Goal: Register for event/course

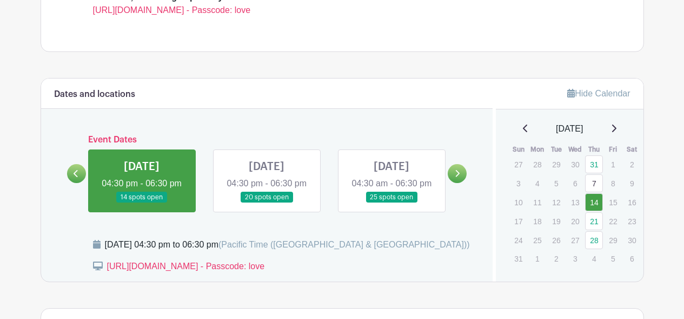
scroll to position [384, 0]
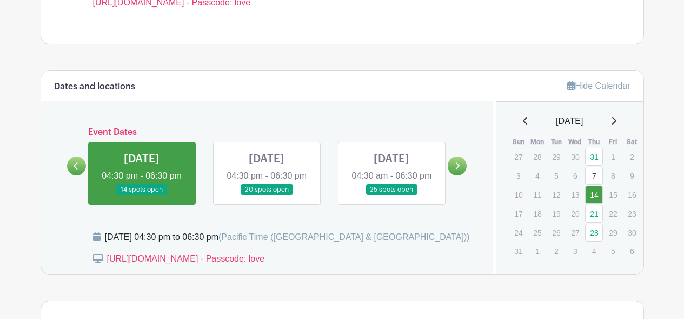
click at [267, 195] on link at bounding box center [267, 195] width 0 height 0
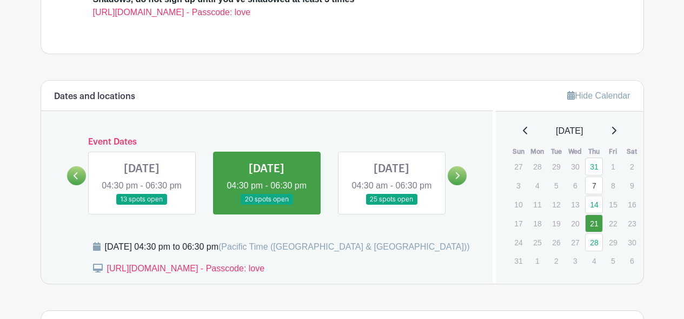
scroll to position [365, 0]
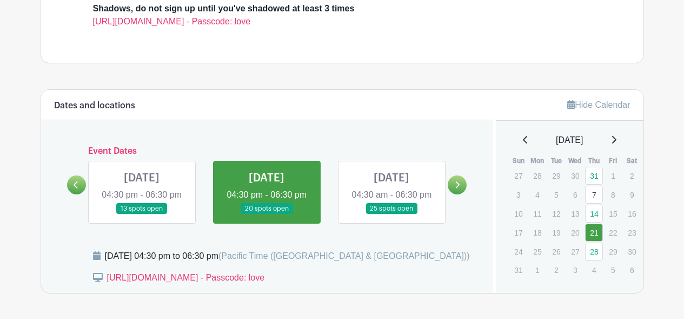
click at [392, 214] on link at bounding box center [392, 214] width 0 height 0
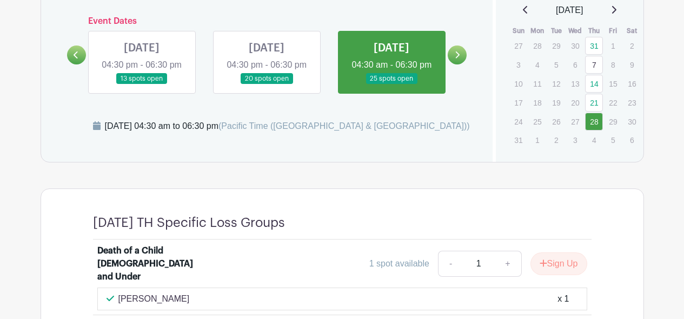
scroll to position [494, 0]
click at [460, 60] on link at bounding box center [457, 55] width 19 height 19
click at [142, 85] on link at bounding box center [142, 85] width 0 height 0
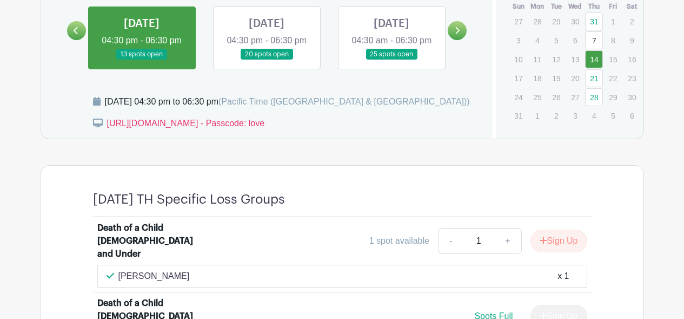
scroll to position [520, 0]
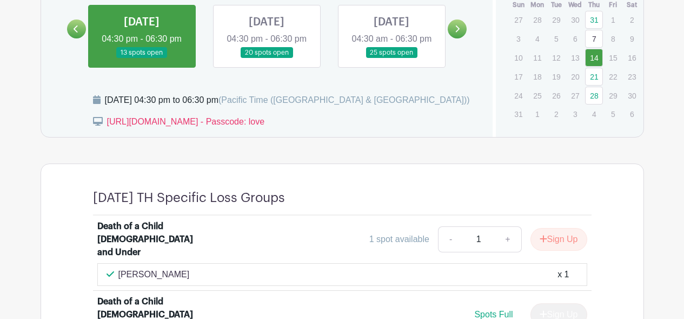
click at [267, 58] on link at bounding box center [267, 58] width 0 height 0
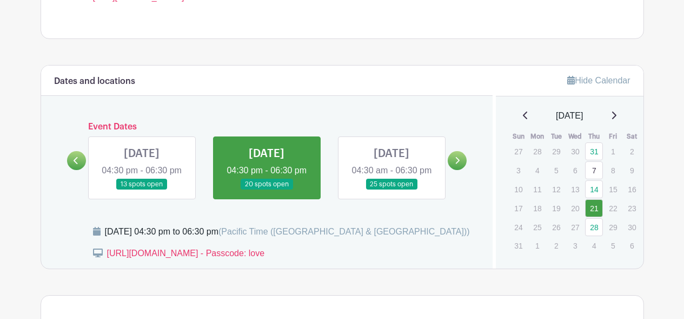
scroll to position [394, 0]
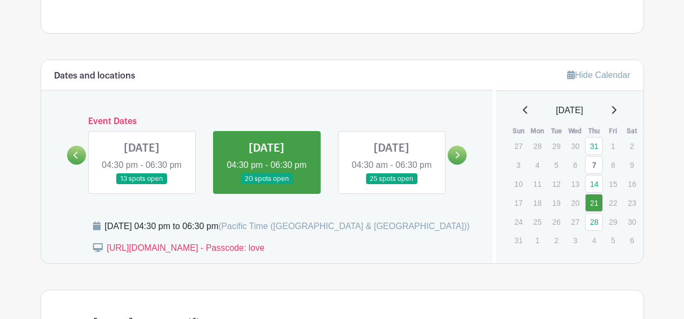
click at [142, 184] on link at bounding box center [142, 184] width 0 height 0
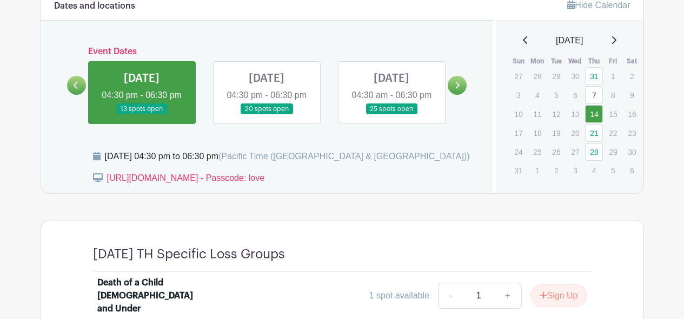
scroll to position [441, 0]
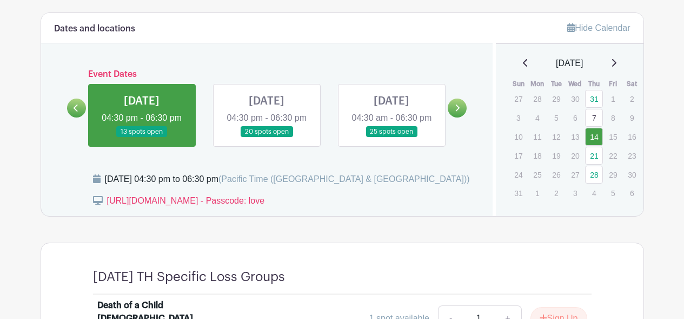
click at [267, 137] on link at bounding box center [267, 137] width 0 height 0
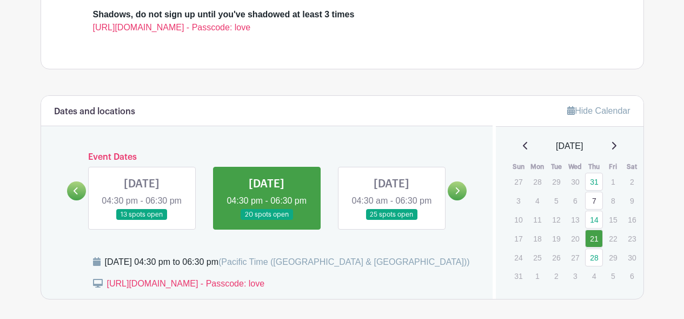
scroll to position [370, 0]
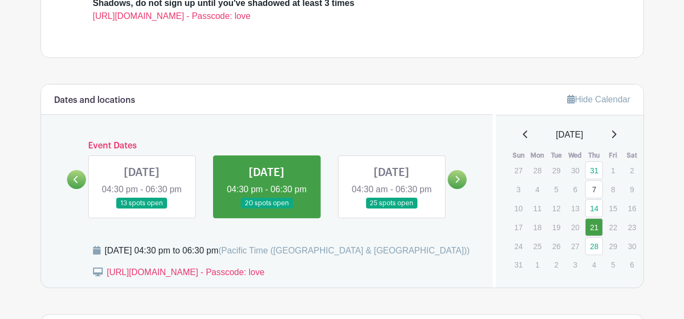
click at [392, 209] on link at bounding box center [392, 209] width 0 height 0
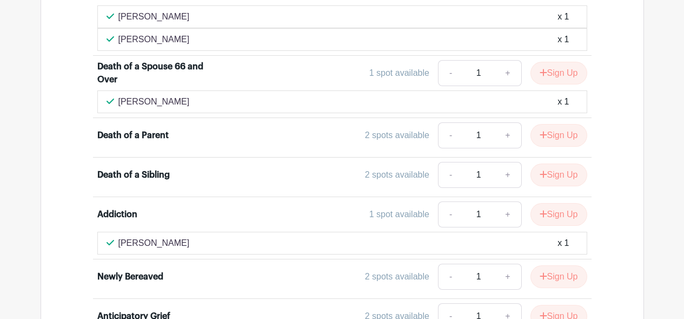
scroll to position [892, 0]
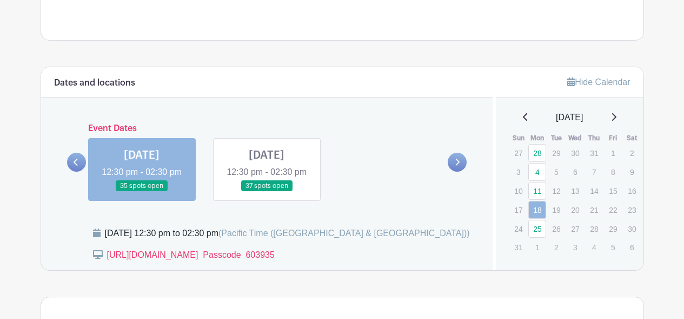
scroll to position [466, 0]
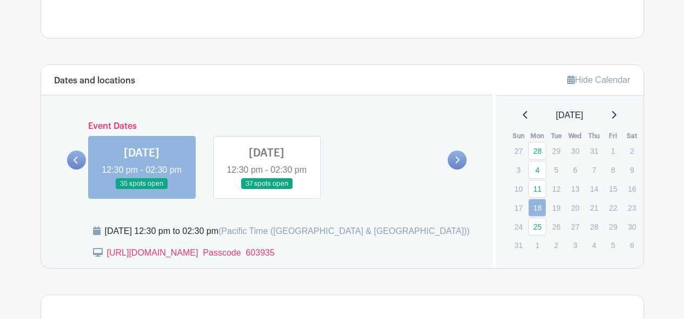
click at [267, 189] on link at bounding box center [267, 189] width 0 height 0
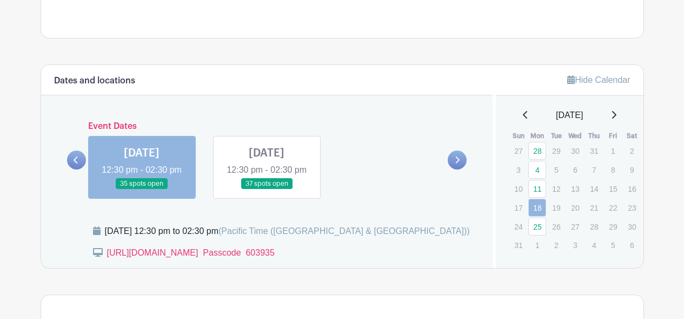
click at [267, 189] on link at bounding box center [267, 189] width 0 height 0
click at [142, 189] on link at bounding box center [142, 189] width 0 height 0
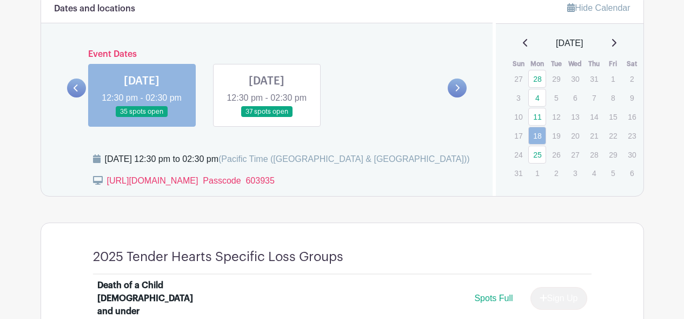
scroll to position [408, 0]
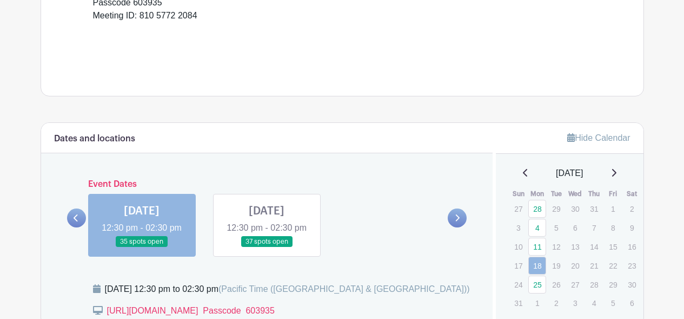
click at [267, 247] on link at bounding box center [267, 247] width 0 height 0
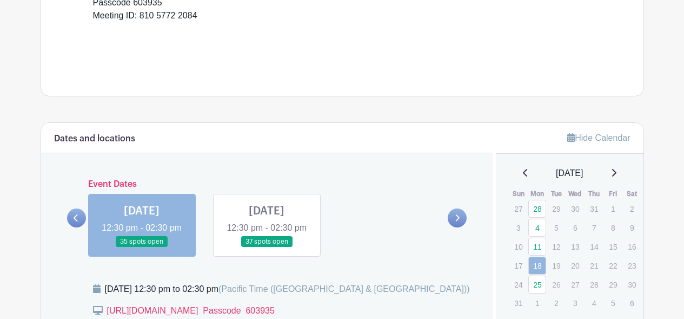
click at [459, 220] on link at bounding box center [457, 217] width 19 height 19
click at [537, 287] on link "25" at bounding box center [538, 284] width 18 height 18
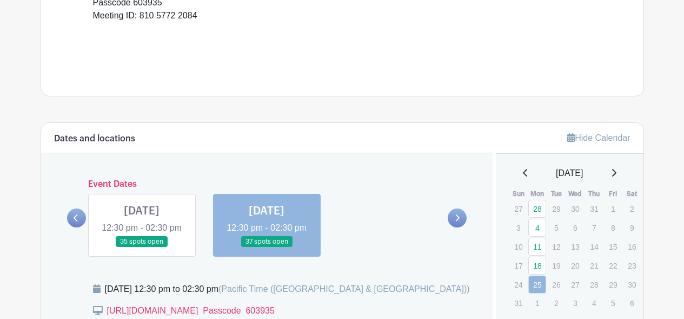
click at [267, 247] on link at bounding box center [267, 247] width 0 height 0
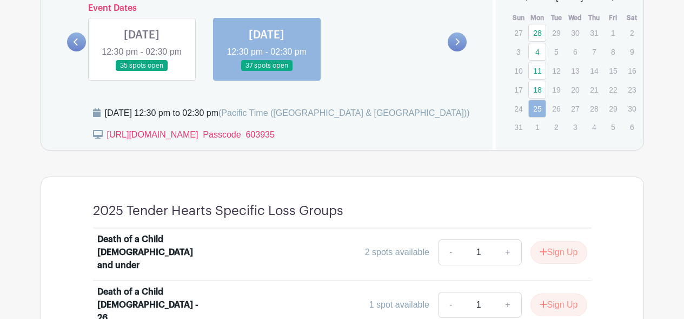
scroll to position [581, 0]
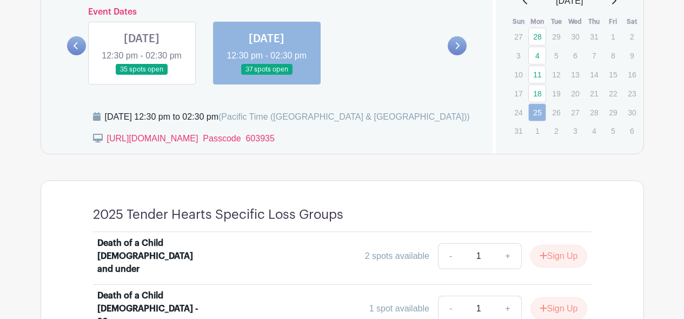
click at [457, 49] on icon at bounding box center [458, 45] width 4 height 7
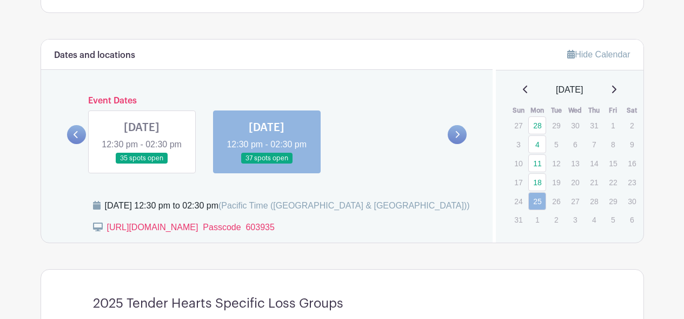
scroll to position [491, 0]
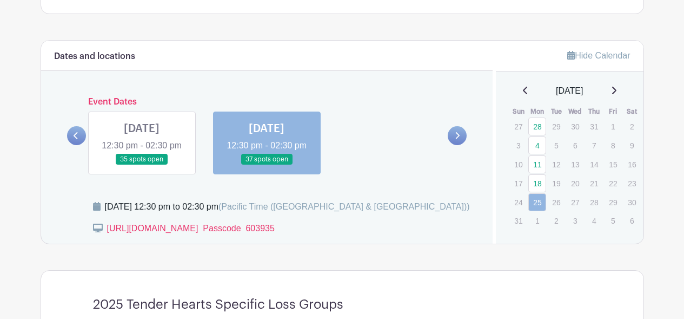
click at [142, 165] on link at bounding box center [142, 165] width 0 height 0
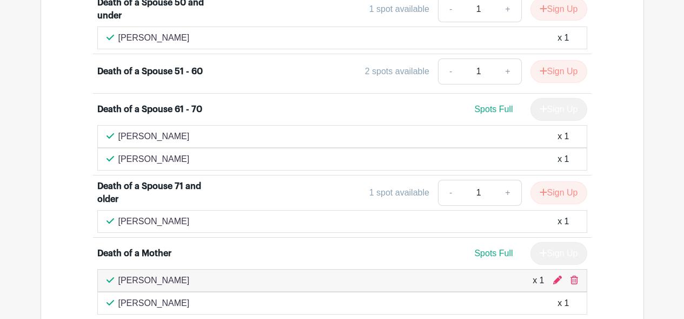
scroll to position [1225, 0]
